Goal: Transaction & Acquisition: Purchase product/service

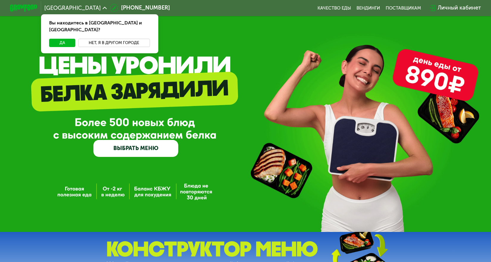
click at [104, 39] on button "Нет, я в другом городе" at bounding box center [114, 43] width 72 height 8
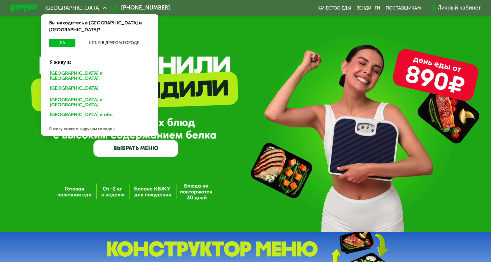
click at [81, 83] on div "[GEOGRAPHIC_DATA] и [GEOGRAPHIC_DATA]." at bounding box center [98, 88] width 107 height 11
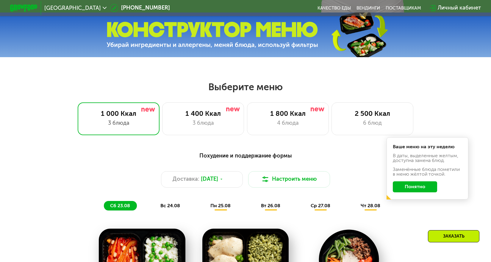
scroll to position [221, 0]
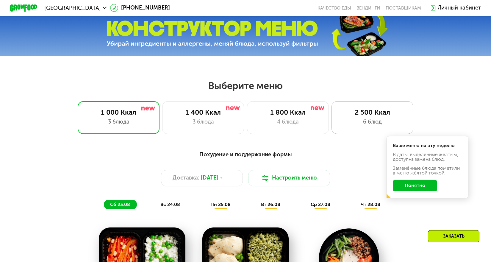
click at [365, 114] on div "2 500 Ккал" at bounding box center [373, 112] width 68 height 8
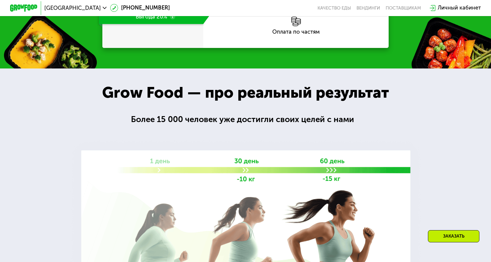
scroll to position [816, 0]
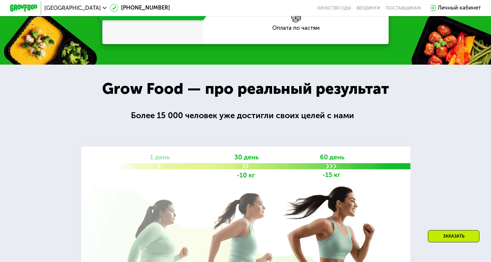
click at [171, 20] on div "30 дней Выгода 20%" at bounding box center [151, 8] width 105 height 24
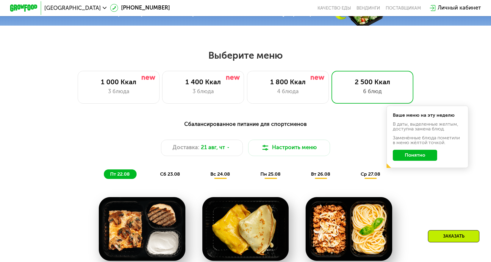
scroll to position [0, 0]
